Goal: Task Accomplishment & Management: Manage account settings

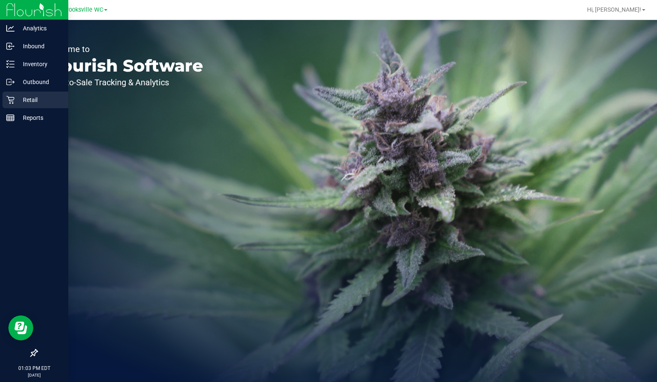
click at [14, 101] on icon at bounding box center [10, 100] width 8 height 8
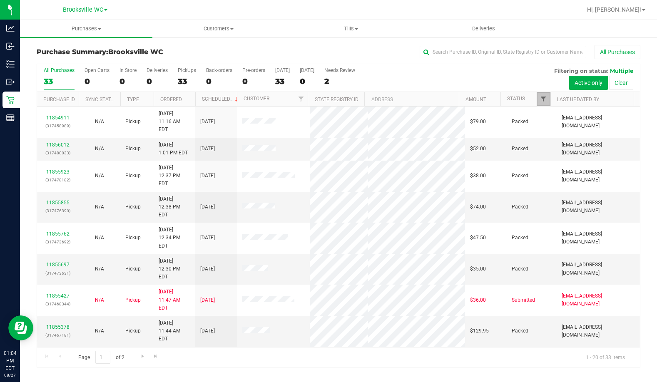
click at [544, 97] on span "Filter" at bounding box center [543, 99] width 7 height 7
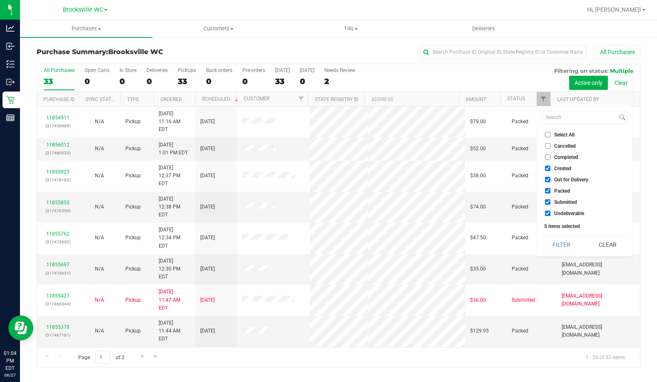
click at [554, 170] on label "Created" at bounding box center [558, 168] width 26 height 5
click at [551, 170] on input "Created" at bounding box center [547, 168] width 5 height 5
checkbox input "false"
click at [559, 182] on span "Out for Delivery" at bounding box center [571, 179] width 34 height 5
click at [551, 182] on input "Out for Delivery" at bounding box center [547, 179] width 5 height 5
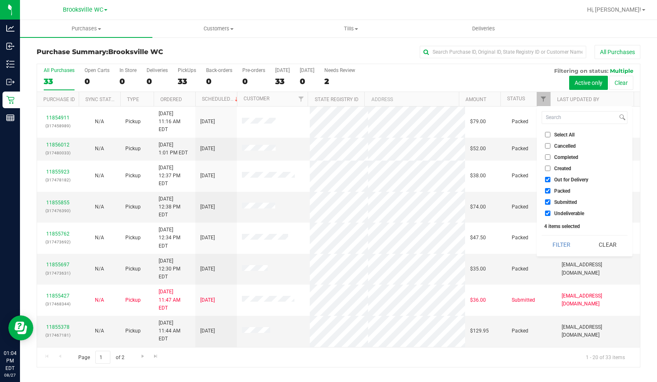
checkbox input "false"
click at [558, 191] on span "Packed" at bounding box center [562, 191] width 16 height 5
click at [551, 191] on input "Packed" at bounding box center [547, 190] width 5 height 5
checkbox input "false"
click at [562, 212] on span "Undeliverable" at bounding box center [569, 213] width 30 height 5
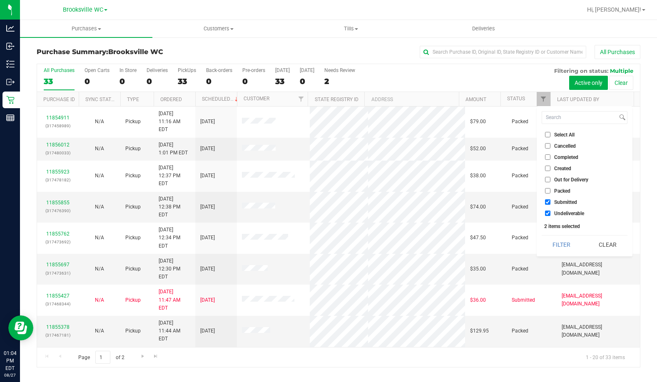
click at [551, 212] on input "Undeliverable" at bounding box center [547, 213] width 5 height 5
checkbox input "false"
click at [558, 245] on button "Filter" at bounding box center [562, 245] width 40 height 18
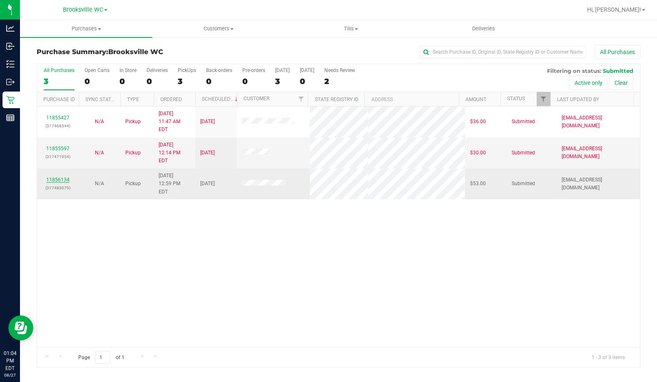
click at [65, 177] on link "11856134" at bounding box center [57, 180] width 23 height 6
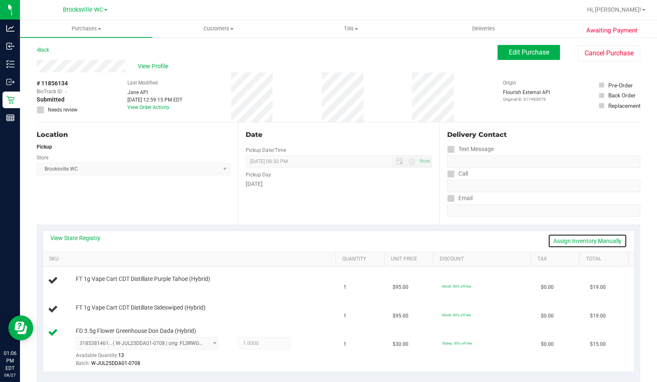
click at [582, 245] on link "Assign Inventory Manually" at bounding box center [587, 241] width 79 height 14
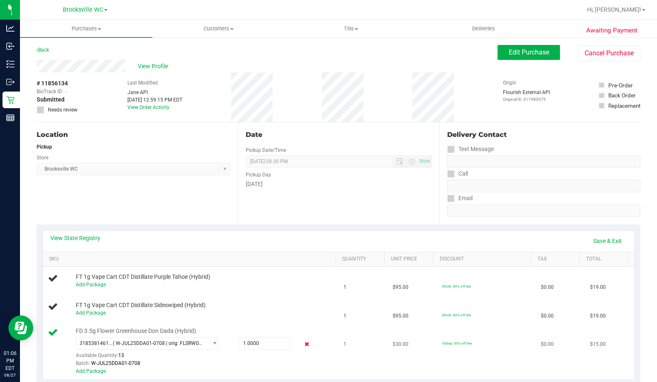
click at [303, 346] on icon at bounding box center [307, 345] width 9 height 10
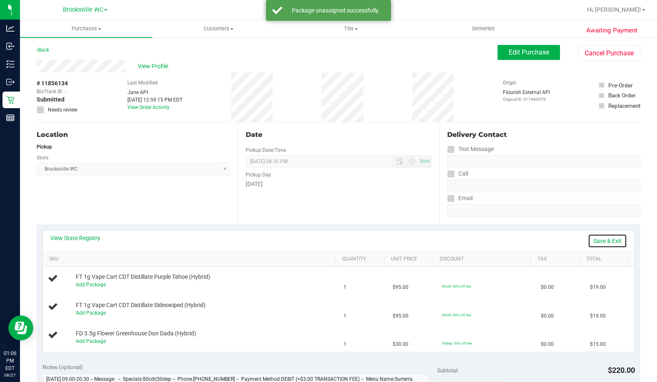
click at [602, 245] on link "Save & Exit" at bounding box center [607, 241] width 39 height 14
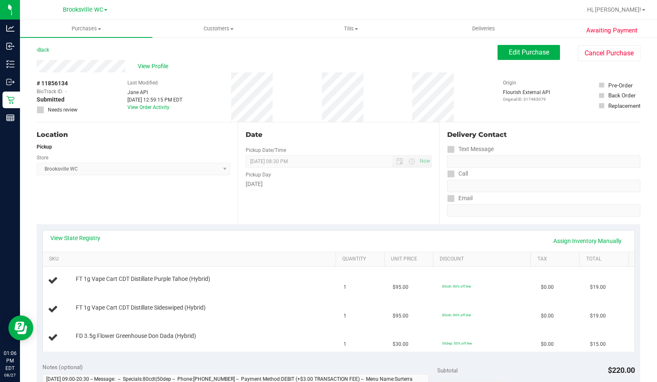
click at [44, 54] on div "Back" at bounding box center [43, 50] width 12 height 10
click at [44, 48] on link "Back" at bounding box center [43, 50] width 12 height 6
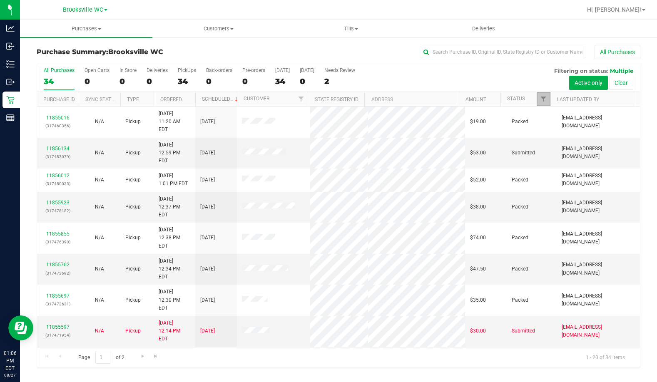
click at [544, 99] on span "Filter" at bounding box center [543, 99] width 7 height 7
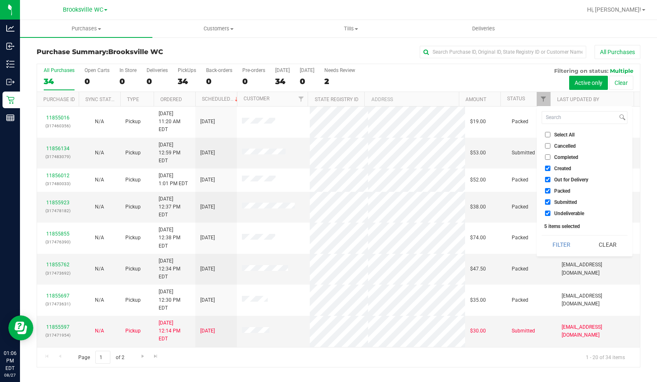
click at [555, 169] on span "Created" at bounding box center [562, 168] width 17 height 5
click at [551, 169] on input "Created" at bounding box center [547, 168] width 5 height 5
checkbox input "false"
click at [560, 180] on span "Out for Delivery" at bounding box center [571, 179] width 34 height 5
click at [551, 180] on input "Out for Delivery" at bounding box center [547, 179] width 5 height 5
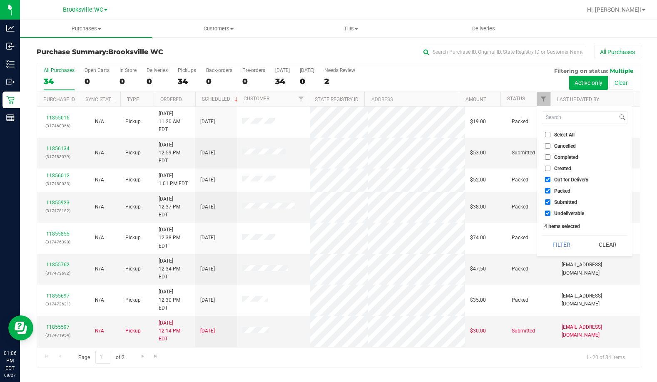
checkbox input "false"
click at [558, 192] on span "Packed" at bounding box center [562, 191] width 16 height 5
click at [551, 192] on input "Packed" at bounding box center [547, 190] width 5 height 5
checkbox input "false"
click at [567, 211] on span "Undeliverable" at bounding box center [569, 213] width 30 height 5
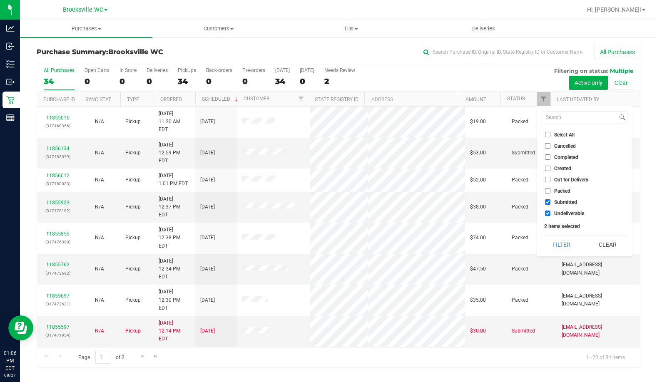
click at [551, 211] on input "Undeliverable" at bounding box center [547, 213] width 5 height 5
checkbox input "false"
click at [568, 244] on button "Filter" at bounding box center [562, 245] width 40 height 18
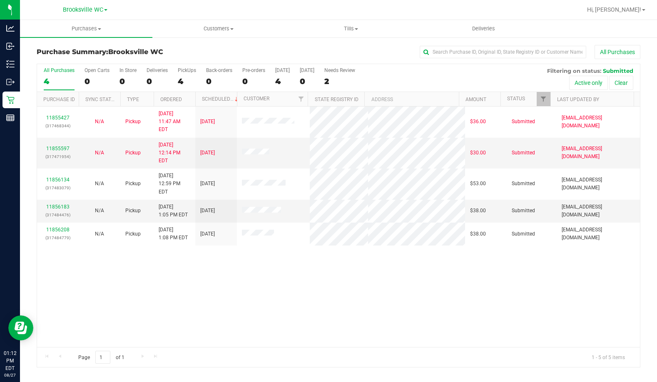
click at [88, 292] on div "11855427 (317468344) N/A Pickup 8/27/2025 11:47 AM EDT 8/27/2025 $36.00 Submitt…" at bounding box center [338, 227] width 603 height 241
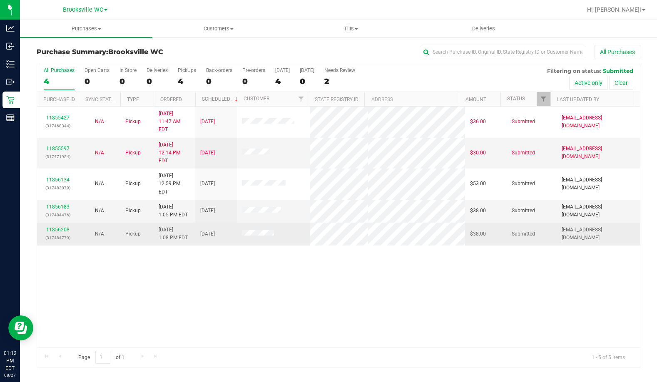
click at [60, 226] on div "11856208 (317484779)" at bounding box center [58, 234] width 32 height 16
click at [60, 227] on link "11856208" at bounding box center [57, 230] width 23 height 6
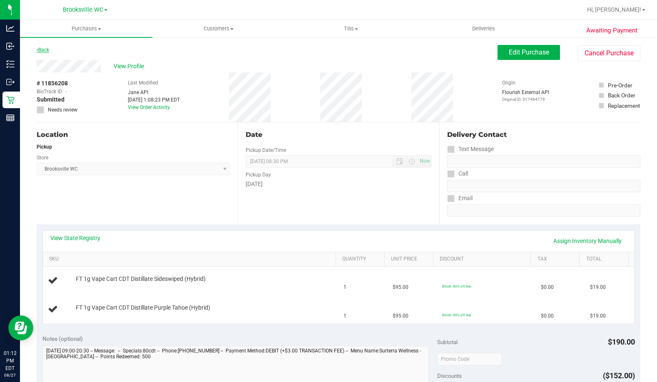
click at [49, 52] on link "Back" at bounding box center [43, 50] width 12 height 6
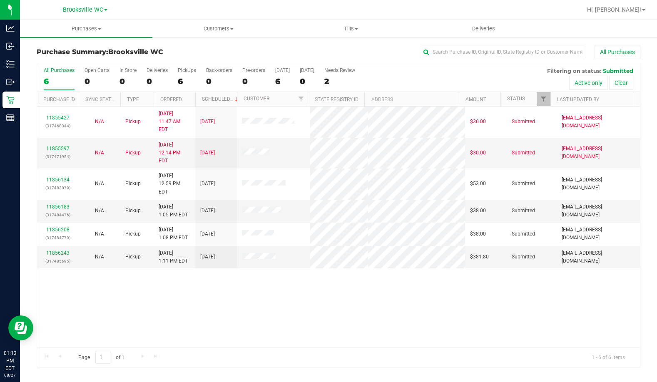
click at [62, 274] on div "11855427 (317468344) N/A Pickup 8/27/2025 11:47 AM EDT 8/27/2025 $36.00 Submitt…" at bounding box center [338, 227] width 603 height 241
click at [59, 250] on link "11856243" at bounding box center [57, 253] width 23 height 6
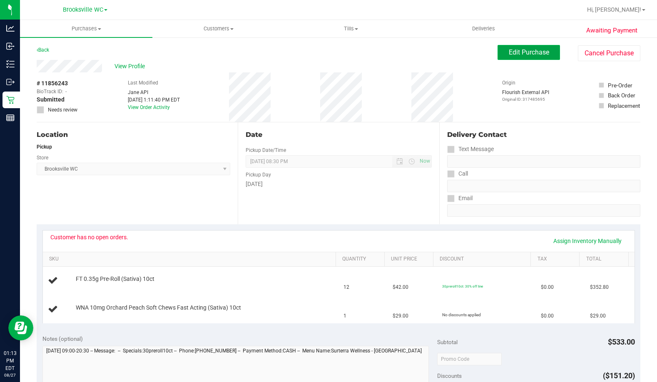
click at [498, 58] on button "Edit Purchase" at bounding box center [529, 52] width 62 height 15
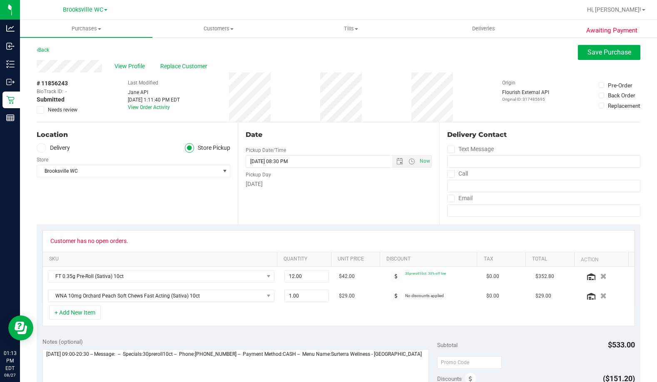
click at [44, 110] on label "Needs review" at bounding box center [58, 109] width 42 height 7
click at [0, 0] on input "Needs review" at bounding box center [0, 0] width 0 height 0
click at [44, 110] on label "Needs review" at bounding box center [58, 109] width 42 height 7
click at [0, 0] on input "Needs review" at bounding box center [0, 0] width 0 height 0
click at [45, 51] on link "Back" at bounding box center [43, 50] width 12 height 6
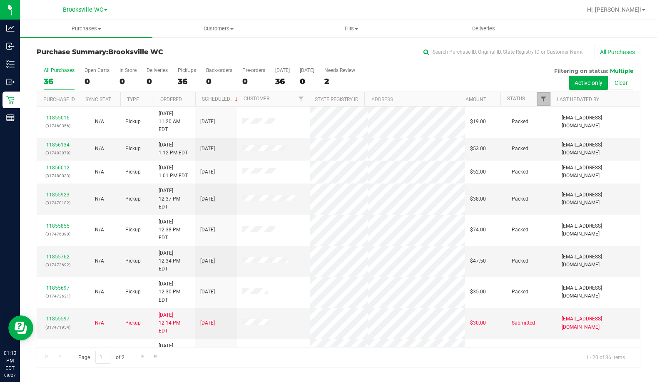
click at [544, 98] on span "Filter" at bounding box center [543, 99] width 7 height 7
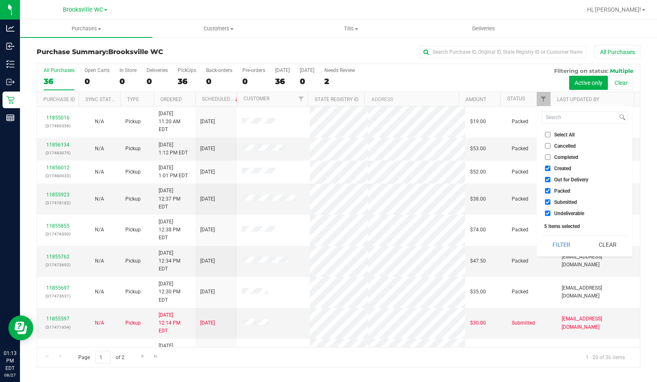
click at [556, 167] on span "Created" at bounding box center [562, 168] width 17 height 5
click at [551, 167] on input "Created" at bounding box center [547, 168] width 5 height 5
checkbox input "false"
click at [556, 181] on span "Out for Delivery" at bounding box center [571, 179] width 34 height 5
click at [551, 181] on input "Out for Delivery" at bounding box center [547, 179] width 5 height 5
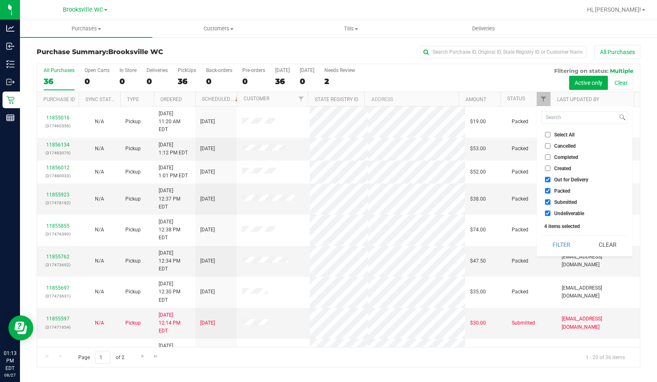
checkbox input "false"
click at [559, 189] on span "Packed" at bounding box center [562, 191] width 16 height 5
click at [551, 188] on input "Packed" at bounding box center [547, 190] width 5 height 5
checkbox input "false"
click at [552, 216] on label "Undeliverable" at bounding box center [564, 213] width 39 height 5
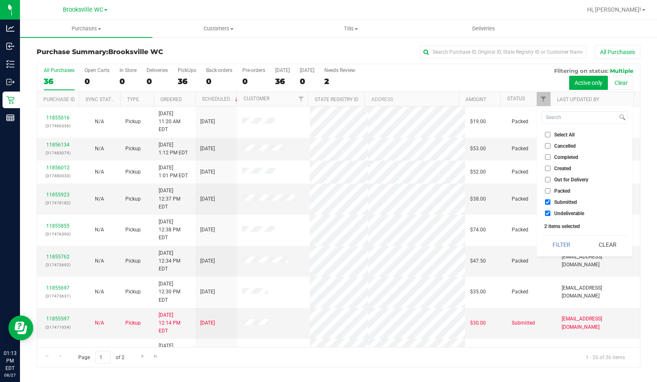
click at [551, 216] on input "Undeliverable" at bounding box center [547, 213] width 5 height 5
checkbox input "false"
click at [554, 240] on button "Filter" at bounding box center [562, 245] width 40 height 18
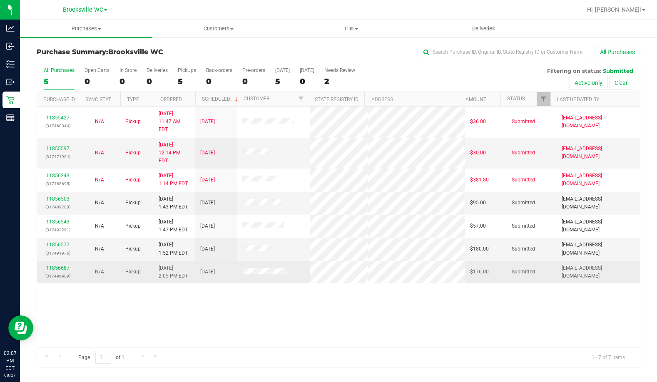
click at [81, 264] on td "N/A" at bounding box center [100, 272] width 42 height 22
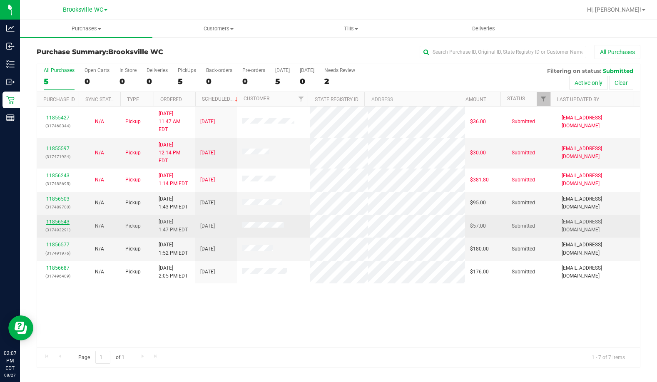
click at [64, 219] on link "11856543" at bounding box center [57, 222] width 23 height 6
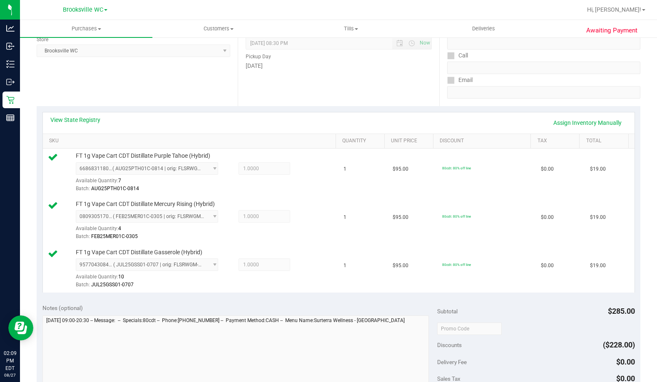
scroll to position [250, 0]
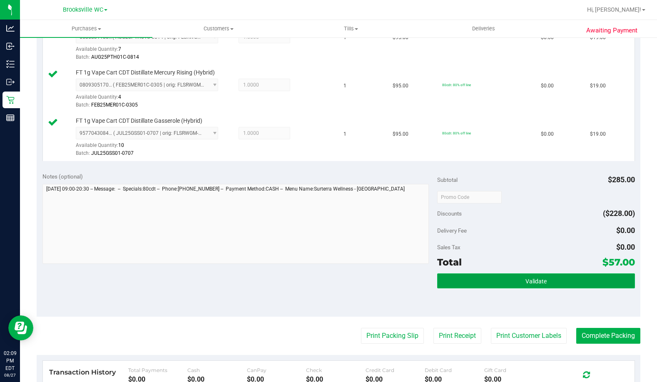
click at [528, 279] on span "Validate" at bounding box center [536, 281] width 21 height 7
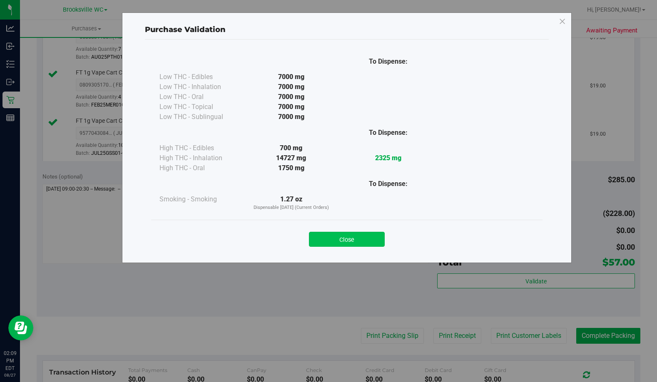
click at [357, 236] on button "Close" at bounding box center [347, 239] width 76 height 15
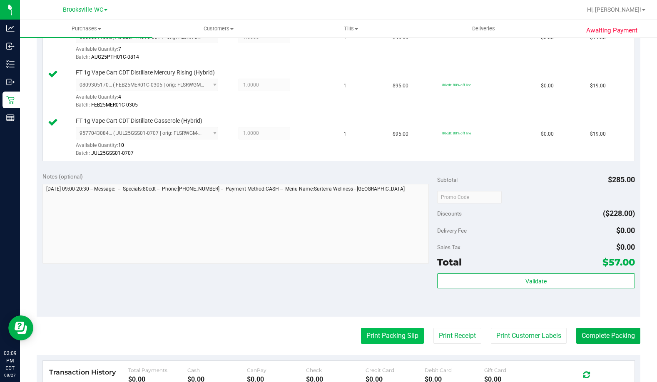
click at [376, 340] on button "Print Packing Slip" at bounding box center [392, 336] width 63 height 16
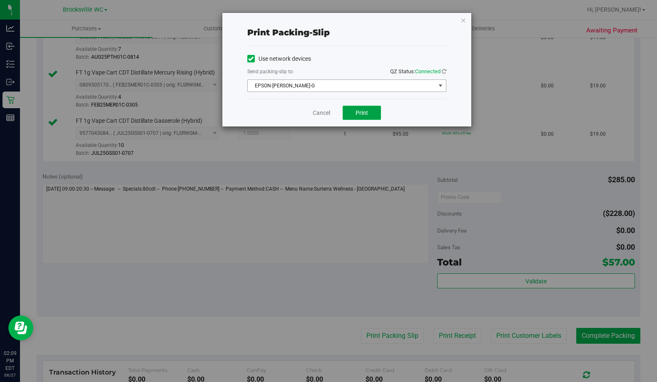
drag, startPoint x: 354, startPoint y: 110, endPoint x: 357, endPoint y: 88, distance: 22.4
click at [357, 88] on div "Print packing-slip Use network devices Send packing-slip to: QZ Status: Connect…" at bounding box center [346, 70] width 249 height 114
click at [357, 86] on span "EPSON-BECKY-G" at bounding box center [342, 86] width 188 height 12
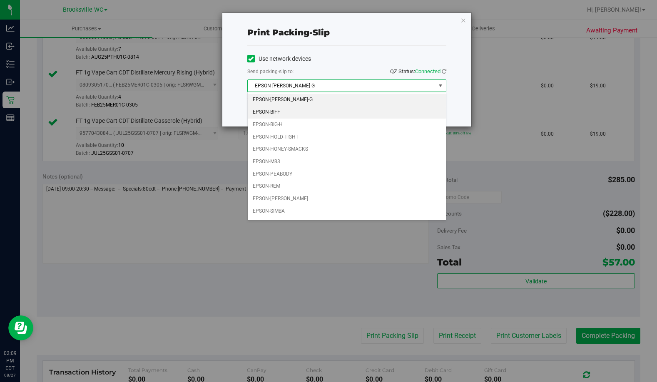
click at [291, 108] on li "EPSON-BIFF" at bounding box center [347, 112] width 198 height 12
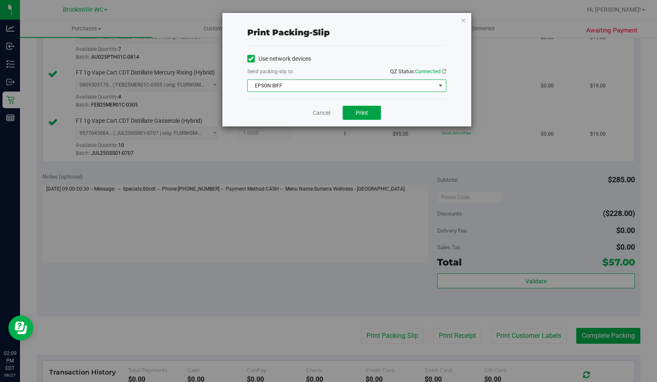
click at [362, 110] on span "Print" at bounding box center [362, 113] width 12 height 7
click at [464, 20] on icon "button" at bounding box center [464, 20] width 6 height 10
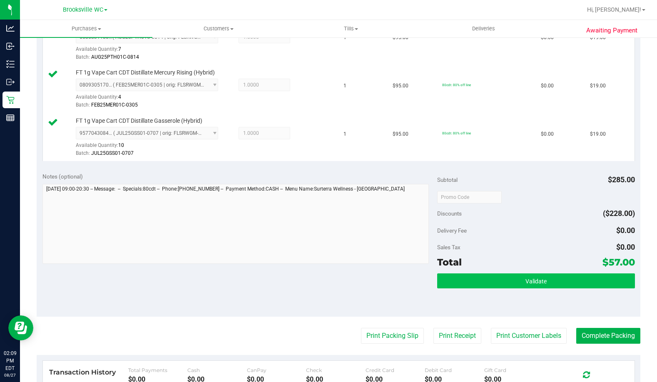
drag, startPoint x: 464, startPoint y: 20, endPoint x: 476, endPoint y: 287, distance: 266.4
click at [476, 289] on div "Validate" at bounding box center [535, 282] width 197 height 16
click at [476, 282] on button "Validate" at bounding box center [535, 281] width 197 height 15
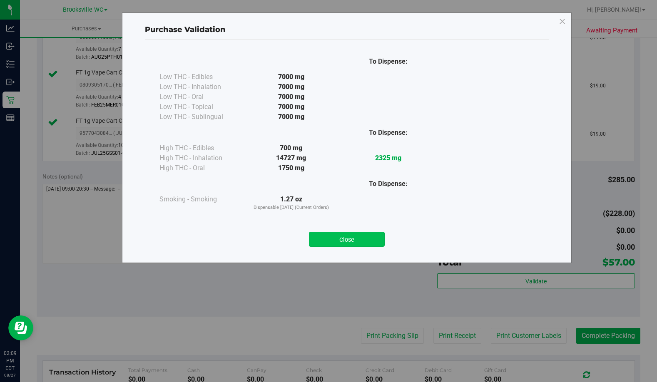
click at [357, 240] on button "Close" at bounding box center [347, 239] width 76 height 15
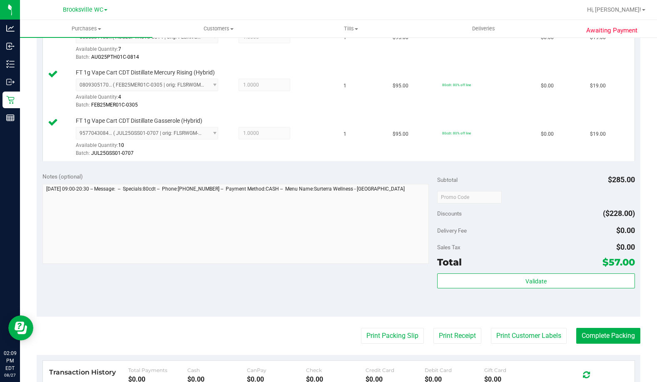
click at [553, 315] on div "Notes (optional) Subtotal $285.00 Discounts ($228.00) Delivery Fee $0.00 Sales …" at bounding box center [339, 242] width 604 height 150
click at [583, 331] on button "Complete Packing" at bounding box center [609, 336] width 64 height 16
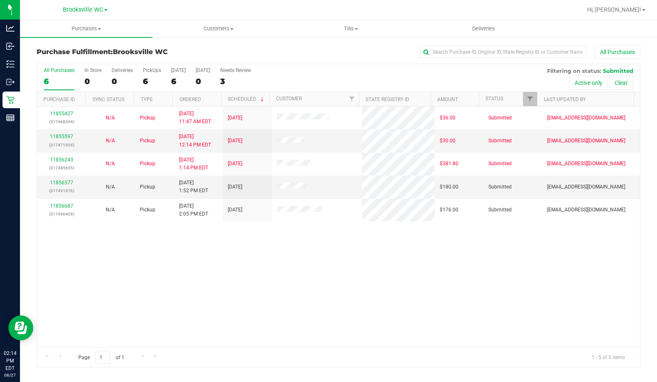
click at [85, 285] on div "11855427 (317468344) N/A Pickup 8/27/2025 11:47 AM EDT 8/27/2025 $36.00 Submitt…" at bounding box center [338, 227] width 603 height 241
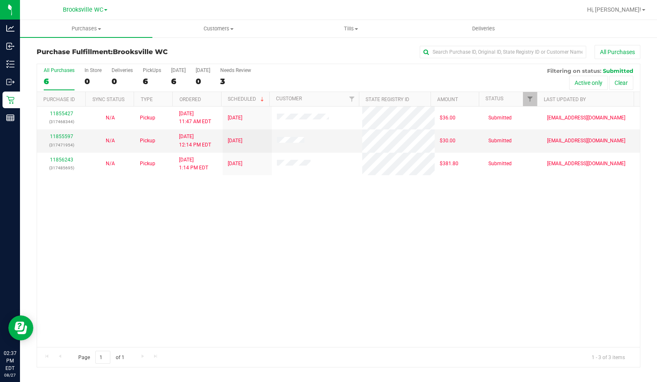
click at [131, 247] on div "11855427 (317468344) N/A Pickup 8/27/2025 11:47 AM EDT 8/27/2025 $36.00 Submitt…" at bounding box center [338, 227] width 603 height 241
click at [95, 250] on div "11855427 (317468344) N/A Pickup 8/27/2025 11:47 AM EDT 8/27/2025 $36.00 Submitt…" at bounding box center [338, 227] width 603 height 241
click at [531, 97] on span "Filter" at bounding box center [530, 99] width 7 height 7
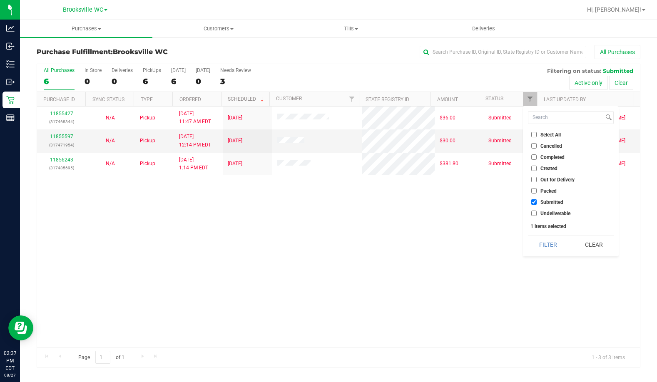
click at [545, 191] on span "Packed" at bounding box center [549, 191] width 16 height 5
click at [537, 191] on input "Packed" at bounding box center [534, 190] width 5 height 5
click at [550, 250] on button "Filter" at bounding box center [548, 245] width 40 height 18
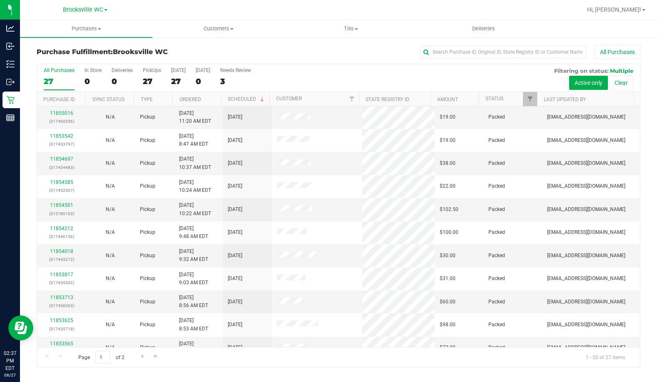
scroll to position [220, 0]
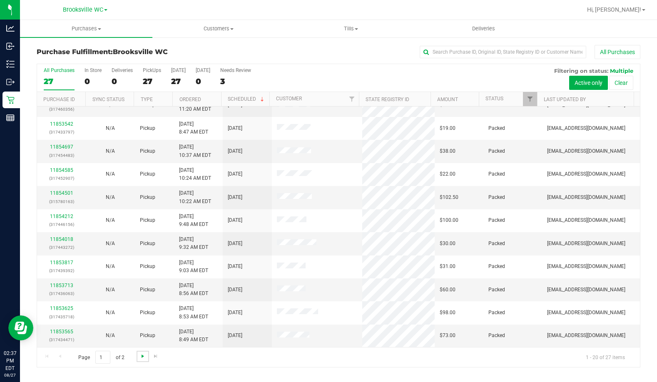
click at [142, 355] on span "Go to the next page" at bounding box center [143, 356] width 7 height 7
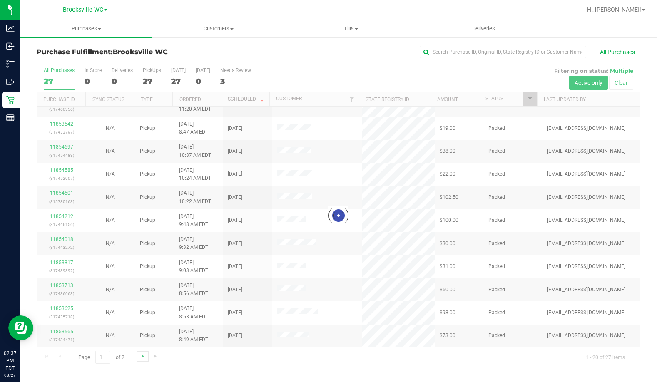
scroll to position [0, 0]
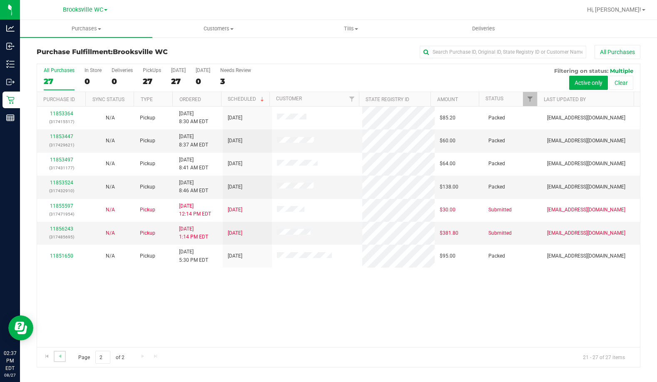
click at [59, 360] on link "Go to the previous page" at bounding box center [60, 356] width 12 height 11
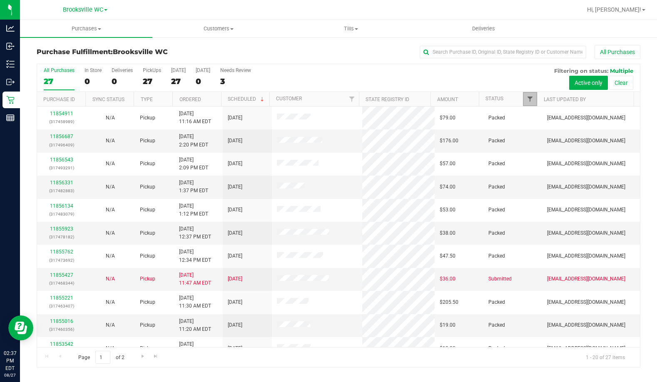
click at [527, 101] on span "Filter" at bounding box center [530, 99] width 7 height 7
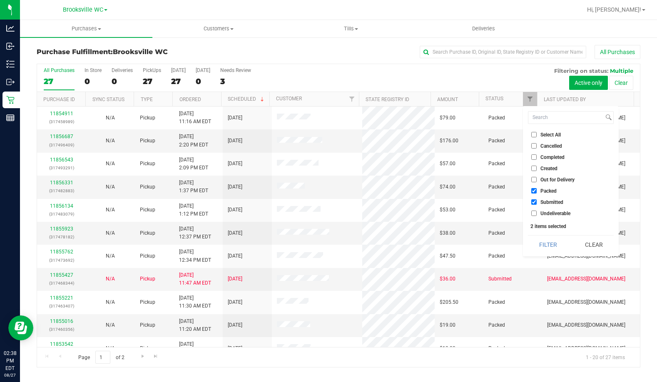
click at [543, 192] on span "Packed" at bounding box center [549, 191] width 16 height 5
click at [537, 192] on input "Packed" at bounding box center [534, 190] width 5 height 5
checkbox input "false"
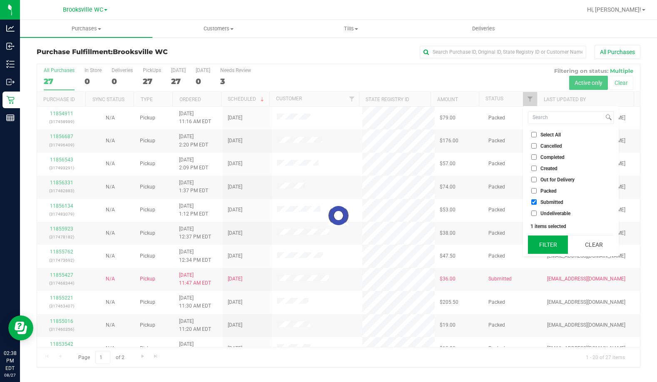
click at [557, 250] on button "Filter" at bounding box center [548, 245] width 40 height 18
checkbox input "true"
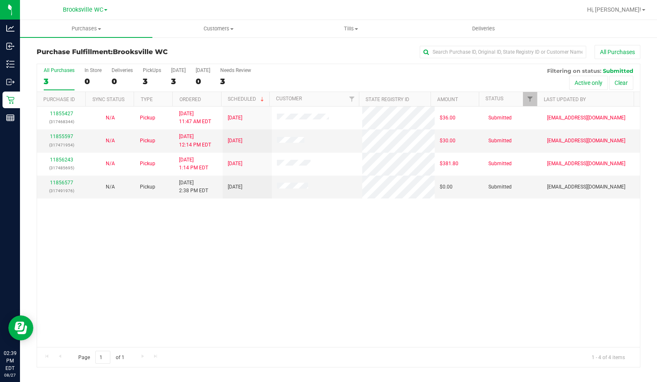
click at [95, 265] on div "11855427 (317468344) N/A Pickup 8/27/2025 11:47 AM EDT 8/27/2025 $36.00 Submitt…" at bounding box center [338, 227] width 603 height 241
drag, startPoint x: 93, startPoint y: 304, endPoint x: 177, endPoint y: 245, distance: 102.7
click at [93, 304] on div "11855427 (317468344) N/A Pickup 8/27/2025 11:47 AM EDT 8/27/2025 $36.00 Submitt…" at bounding box center [338, 227] width 603 height 241
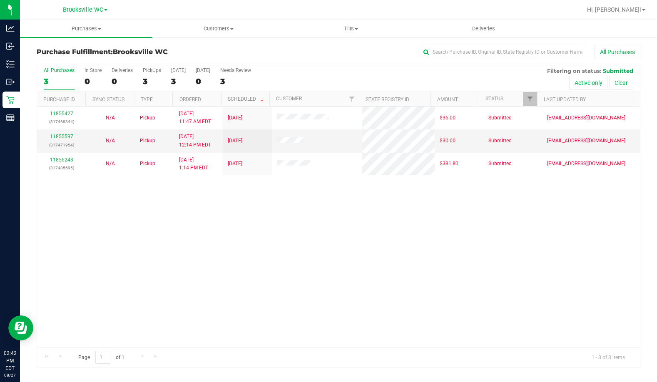
click at [68, 200] on div "11855427 (317468344) N/A Pickup 8/27/2025 11:47 AM EDT 8/27/2025 $36.00 Submitt…" at bounding box center [338, 227] width 603 height 241
drag, startPoint x: 80, startPoint y: 251, endPoint x: 152, endPoint y: 195, distance: 90.8
click at [80, 252] on div "11855427 (317468344) N/A Pickup 8/27/2025 11:47 AM EDT 8/27/2025 $36.00 Submitt…" at bounding box center [338, 227] width 603 height 241
click at [352, 31] on span "Tills" at bounding box center [351, 28] width 132 height 7
click at [330, 50] on span "Manage tills" at bounding box center [313, 50] width 56 height 7
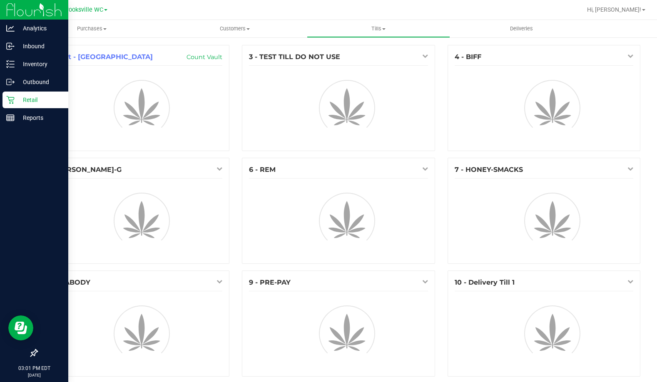
drag, startPoint x: 330, startPoint y: 50, endPoint x: 10, endPoint y: 178, distance: 344.3
click at [10, 178] on div at bounding box center [34, 236] width 68 height 218
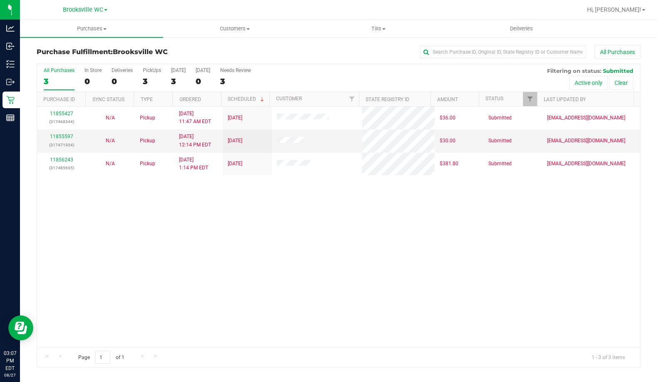
click at [115, 229] on div "11855427 (317468344) N/A Pickup 8/27/2025 11:47 AM EDT 8/27/2025 $36.00 Submitt…" at bounding box center [338, 227] width 603 height 241
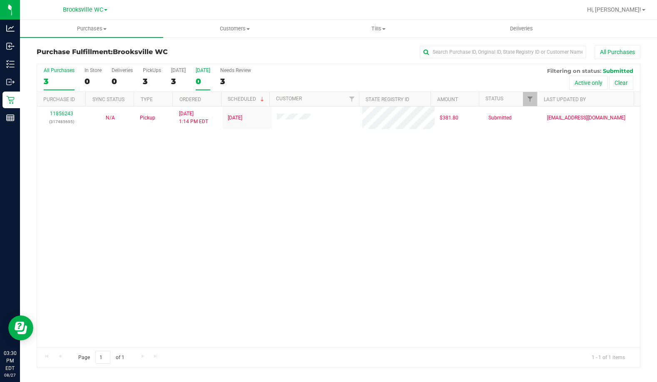
drag, startPoint x: 44, startPoint y: 225, endPoint x: 216, endPoint y: 76, distance: 227.1
click at [44, 225] on div "11856243 (317485695) N/A Pickup 8/27/2025 1:14 PM EDT 8/27/2025 $381.80 Submitt…" at bounding box center [338, 227] width 603 height 241
click at [613, 9] on span "Hi, [PERSON_NAME]!" at bounding box center [614, 9] width 54 height 7
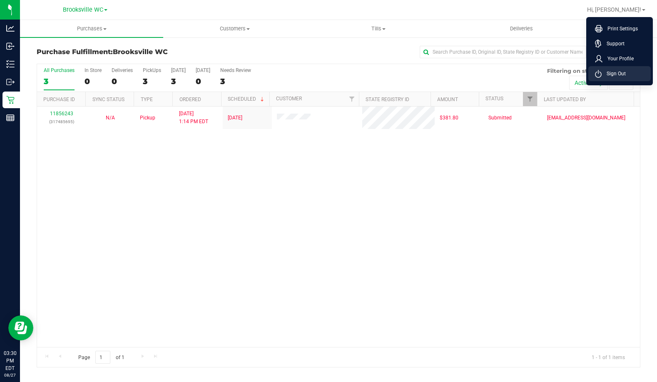
click at [607, 79] on li "Sign Out" at bounding box center [620, 73] width 62 height 15
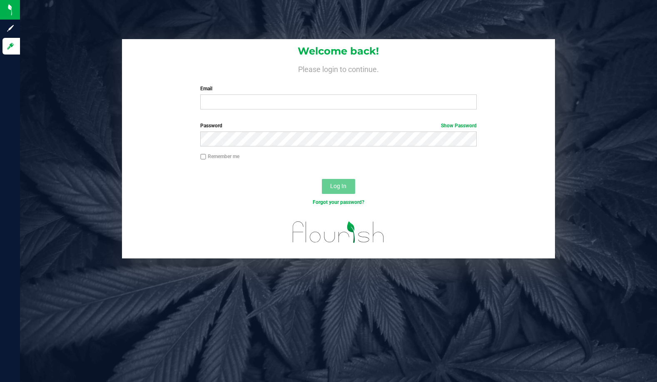
click at [69, 135] on div "Welcome back! Please login to continue. Email Required Please format your email…" at bounding box center [339, 149] width 650 height 220
click at [115, 26] on div "Welcome back! Please login to continue. Email Required Please format your email…" at bounding box center [338, 191] width 637 height 382
click at [251, 107] on input "Email" at bounding box center [338, 102] width 276 height 15
type input "[PERSON_NAME][EMAIL_ADDRESS][DOMAIN_NAME]"
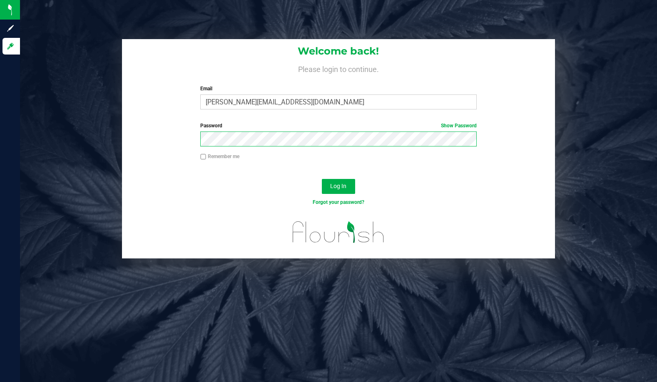
click at [322, 179] on button "Log In" at bounding box center [338, 186] width 33 height 15
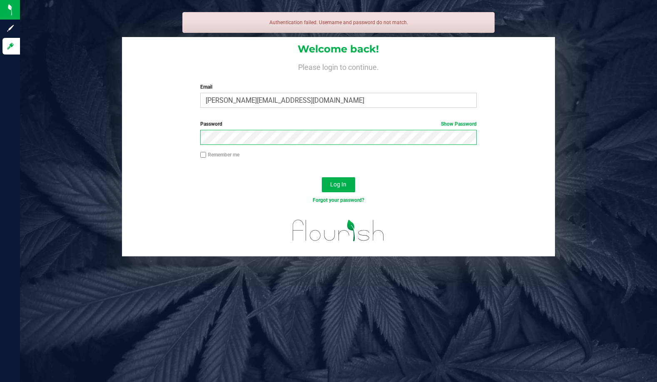
click at [322, 177] on button "Log In" at bounding box center [338, 184] width 33 height 15
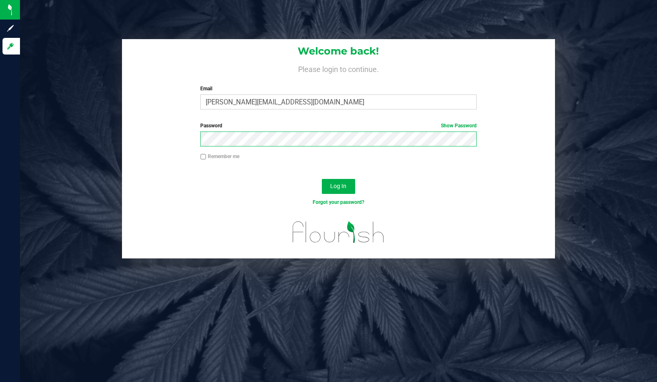
click at [322, 179] on button "Log In" at bounding box center [338, 186] width 33 height 15
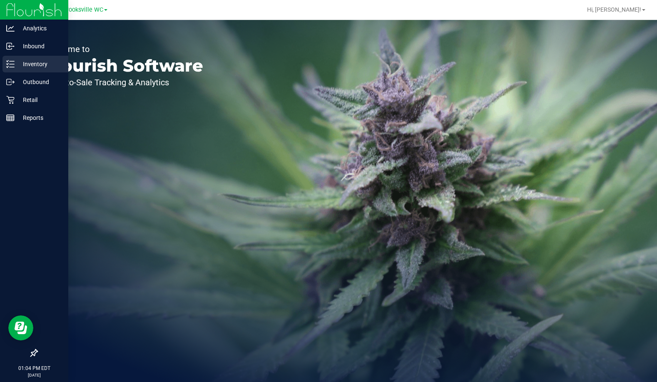
click at [31, 59] on div "Inventory" at bounding box center [35, 64] width 66 height 17
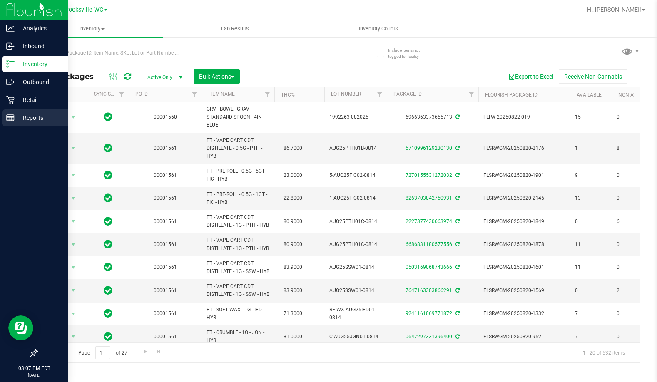
click at [30, 124] on div "Reports" at bounding box center [35, 118] width 66 height 17
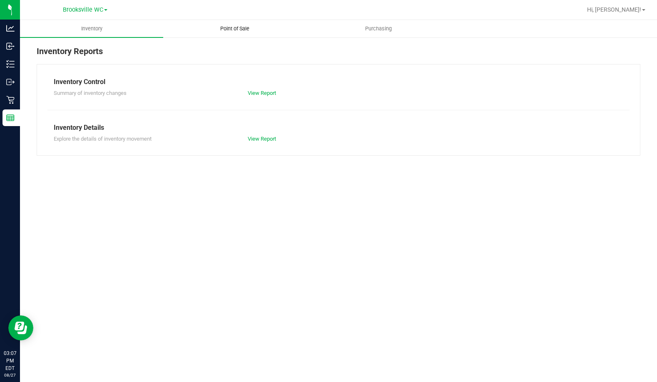
click at [233, 34] on uib-tab-heading "Point of Sale" at bounding box center [235, 28] width 142 height 17
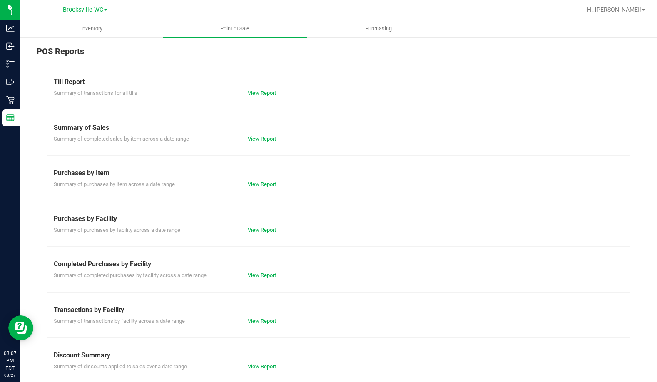
click at [247, 262] on div "Completed Purchases by Facility" at bounding box center [339, 265] width 570 height 10
click at [256, 276] on link "View Report" at bounding box center [262, 275] width 28 height 6
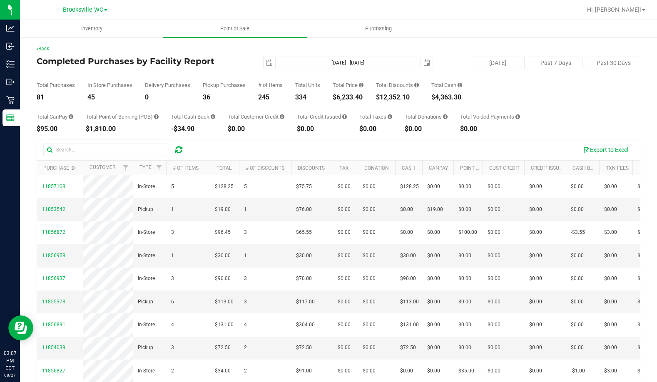
click at [132, 47] on div "Back" at bounding box center [339, 48] width 604 height 7
click at [84, 75] on div "Total Purchases 81 In Store Purchases 45 Delivery Purchases 0 Pickup Purchases …" at bounding box center [339, 85] width 604 height 32
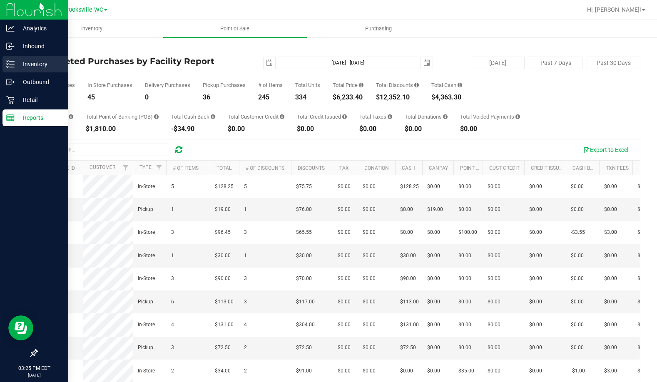
click at [42, 62] on p "Inventory" at bounding box center [40, 64] width 50 height 10
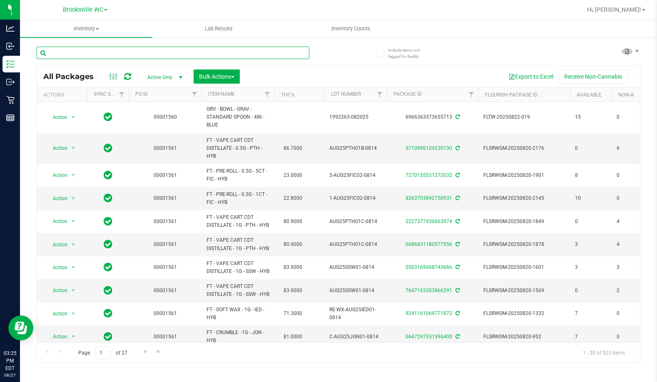
click at [169, 56] on input "text" at bounding box center [173, 53] width 273 height 12
drag, startPoint x: 30, startPoint y: 77, endPoint x: 37, endPoint y: 75, distance: 6.6
click at [30, 77] on div "Include items not tagged for facility All Packages Active Only Active Only Lab …" at bounding box center [338, 164] width 637 height 254
